Goal: Task Accomplishment & Management: Complete application form

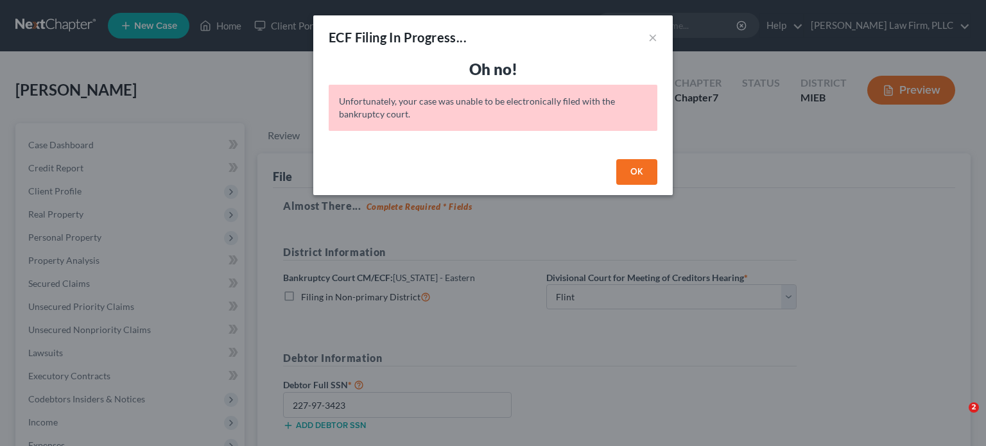
select select "2"
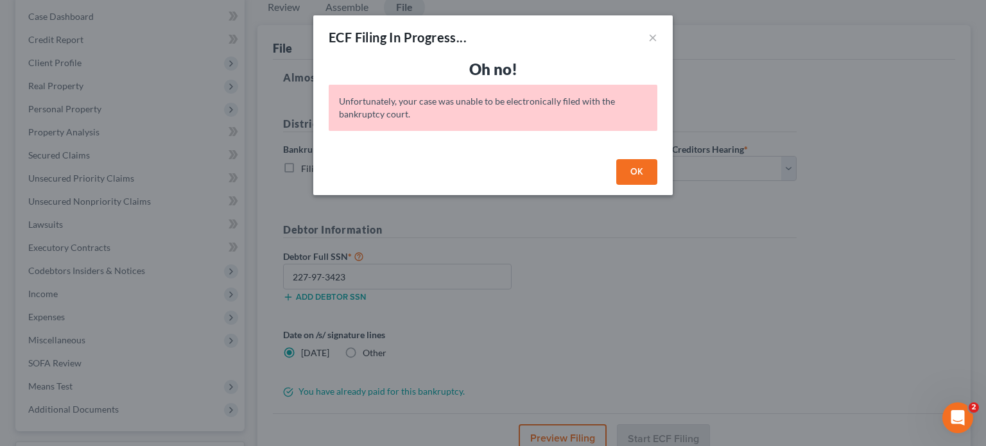
click at [629, 169] on button "OK" at bounding box center [636, 172] width 41 height 26
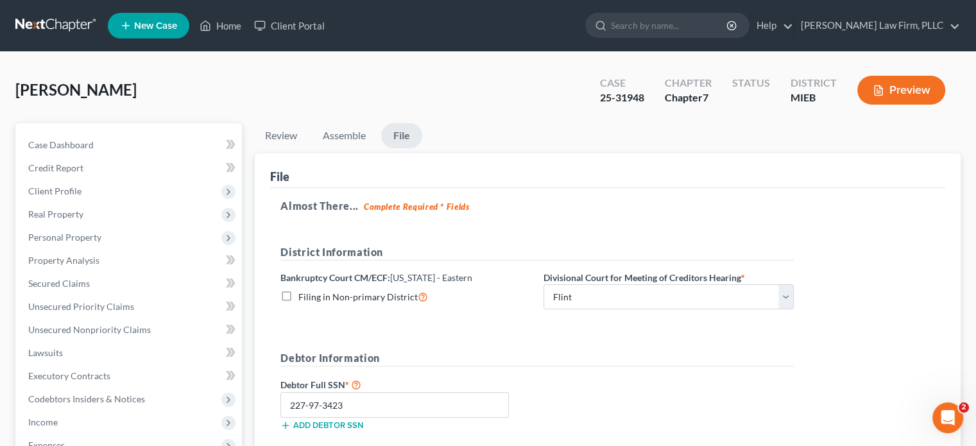
scroll to position [64, 0]
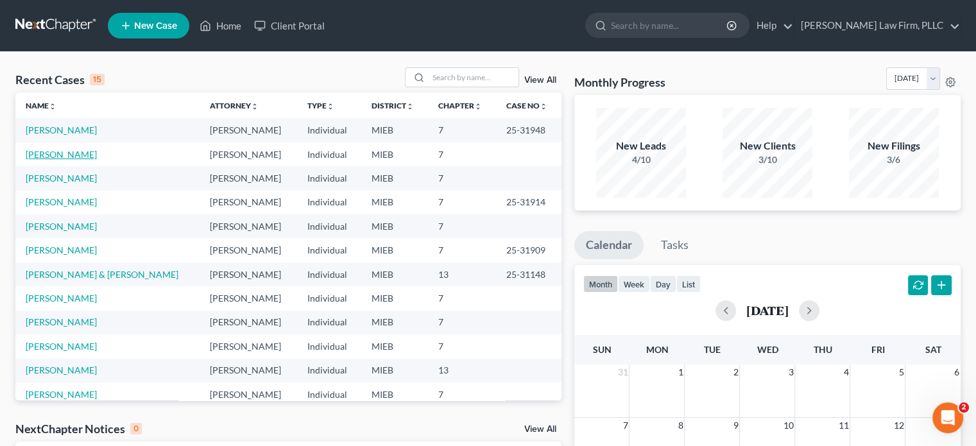
click at [51, 151] on link "[PERSON_NAME]" at bounding box center [61, 154] width 71 height 11
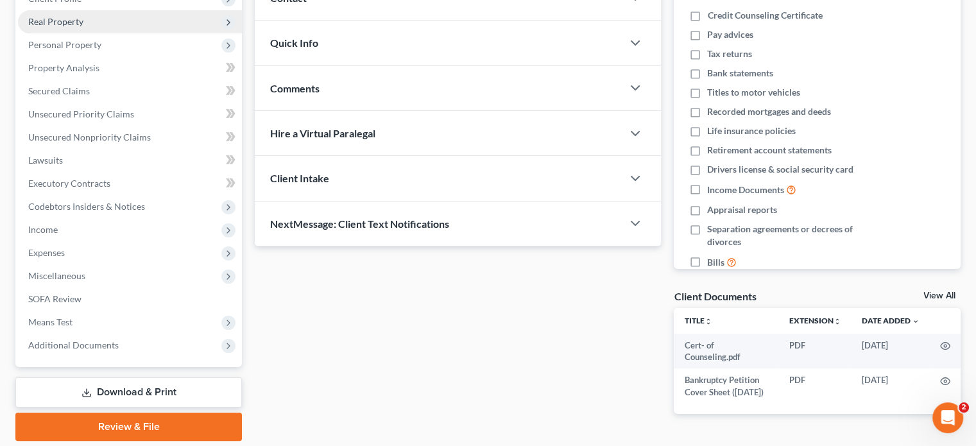
scroll to position [241, 0]
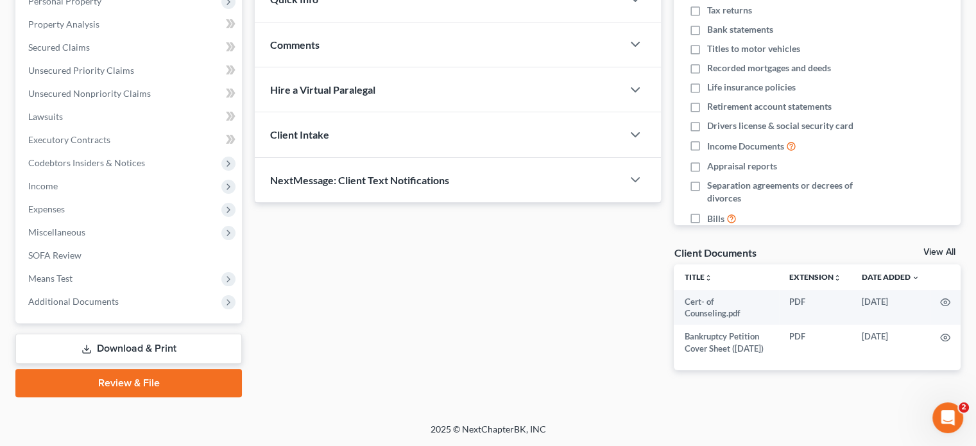
click at [150, 375] on link "Review & File" at bounding box center [128, 383] width 227 height 28
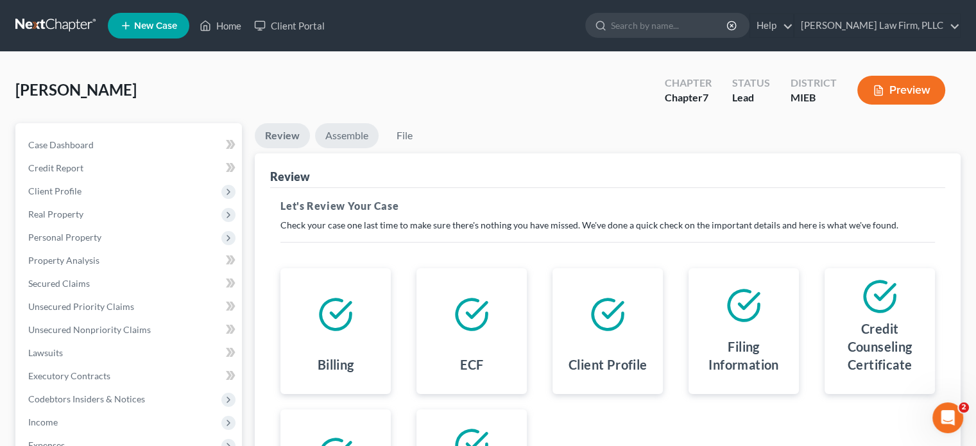
click at [335, 135] on link "Assemble" at bounding box center [347, 135] width 64 height 25
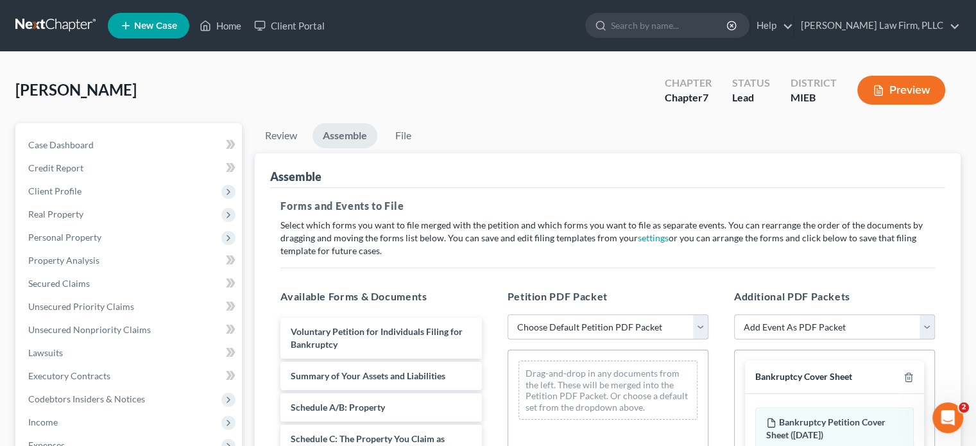
click at [699, 329] on select "Choose Default Petition PDF Packet Emergency Filing (Voluntary Petition and Cre…" at bounding box center [608, 327] width 201 height 26
select select "2"
click at [508, 314] on select "Choose Default Petition PDF Packet Emergency Filing (Voluntary Petition and Cre…" at bounding box center [608, 327] width 201 height 26
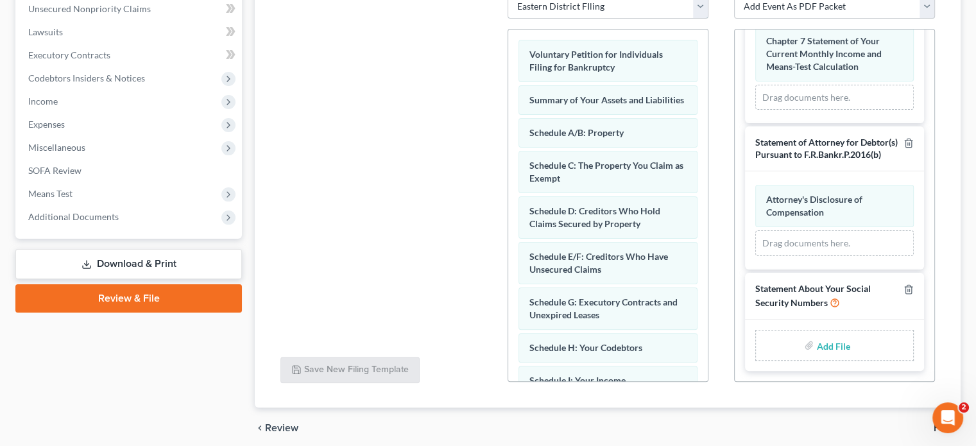
scroll to position [626, 0]
click at [830, 343] on input "file" at bounding box center [831, 345] width 31 height 23
type input "C:\fakepath\Statement of Soc. Sec. Number.pdf"
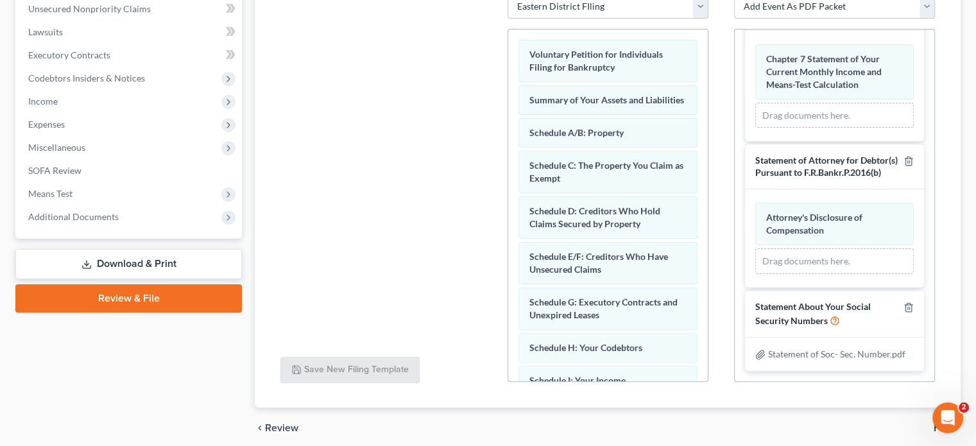
scroll to position [608, 0]
